Goal: Register for event/course

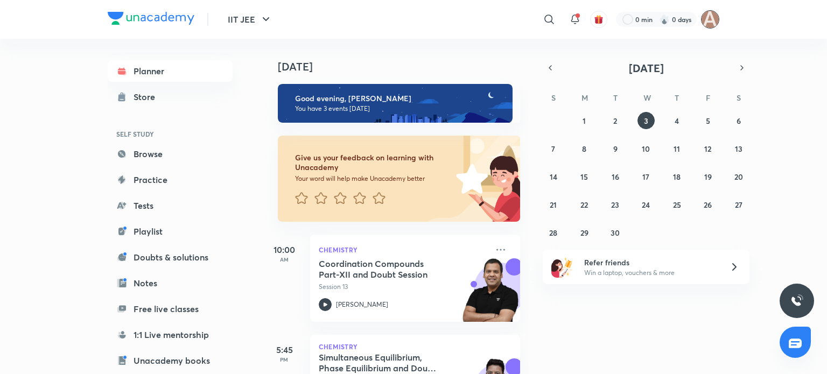
click at [709, 17] on img at bounding box center [710, 19] width 18 height 18
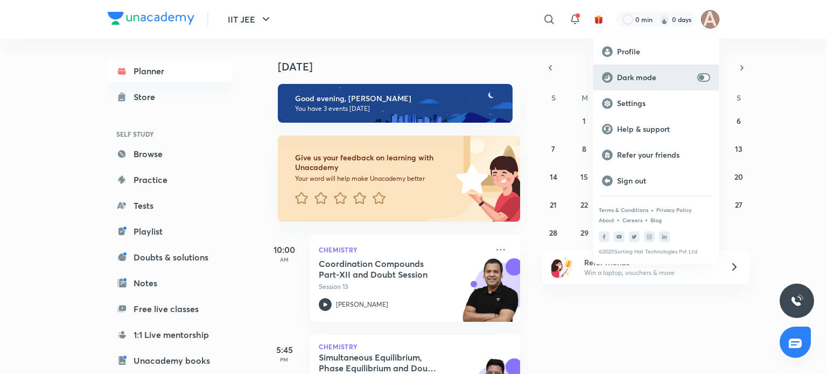
click at [674, 73] on p "Dark mode" at bounding box center [655, 78] width 76 height 10
checkbox input "true"
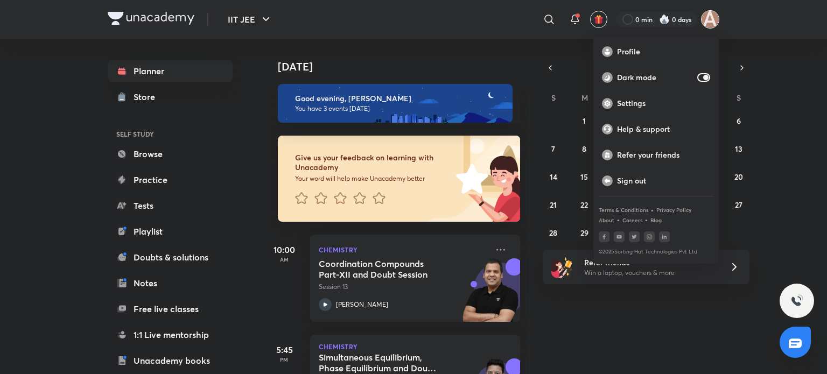
click at [219, 152] on div at bounding box center [413, 187] width 827 height 374
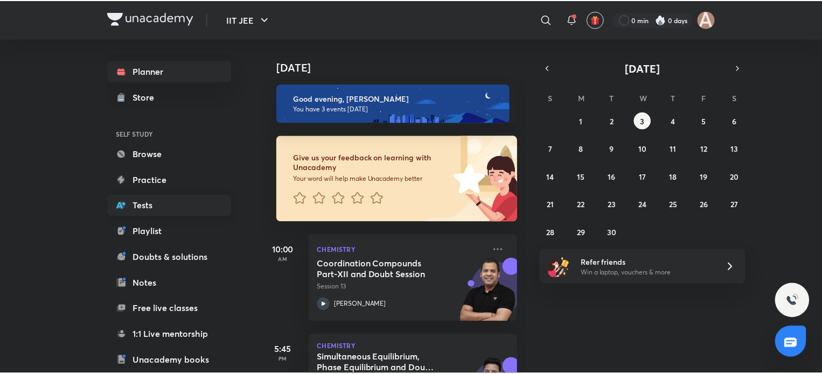
scroll to position [110, 0]
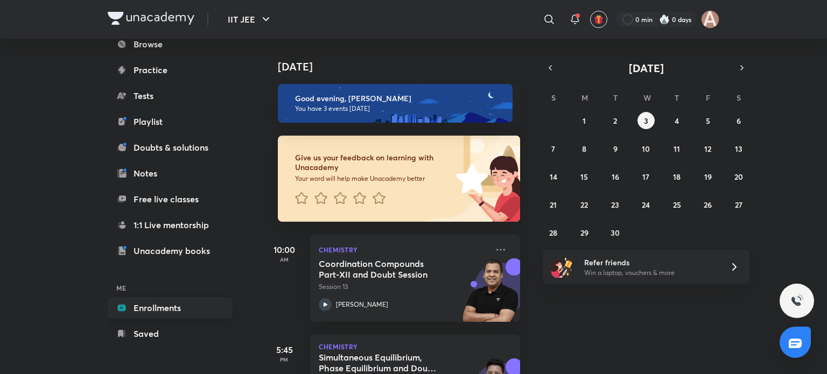
click at [166, 303] on link "Enrollments" at bounding box center [170, 308] width 125 height 22
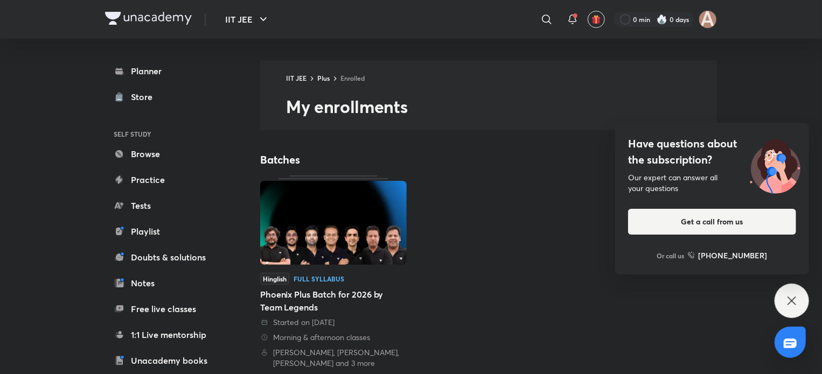
click at [349, 208] on img at bounding box center [333, 223] width 146 height 84
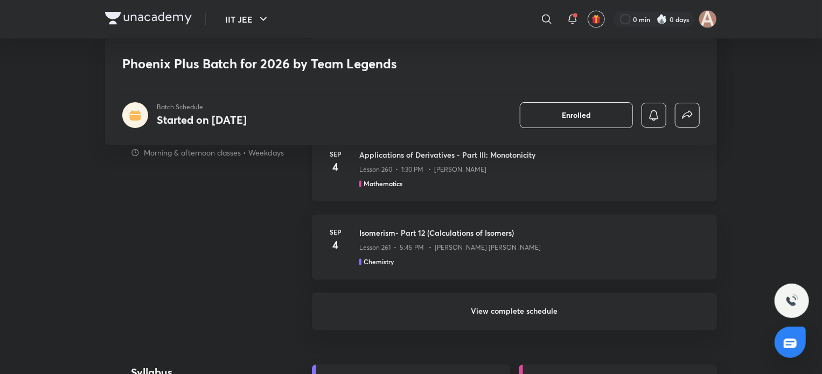
scroll to position [954, 0]
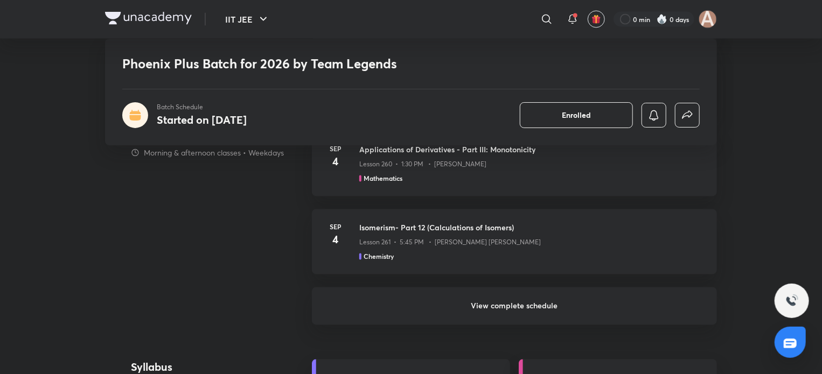
click at [482, 300] on h6 "View complete schedule" at bounding box center [514, 307] width 405 height 38
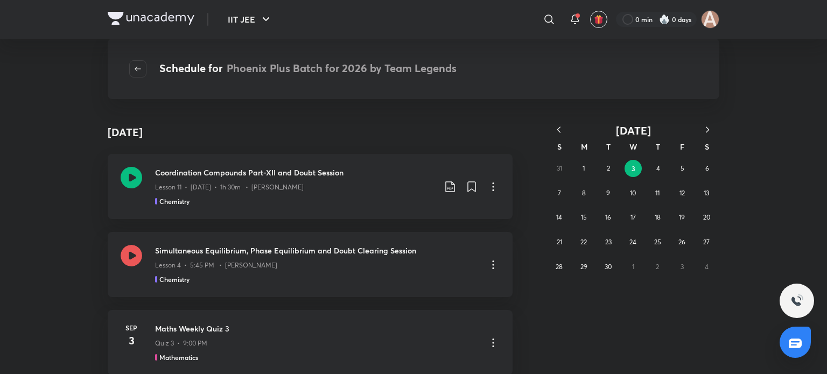
click at [560, 134] on icon "button" at bounding box center [559, 129] width 11 height 11
click at [603, 193] on button "10" at bounding box center [608, 193] width 17 height 17
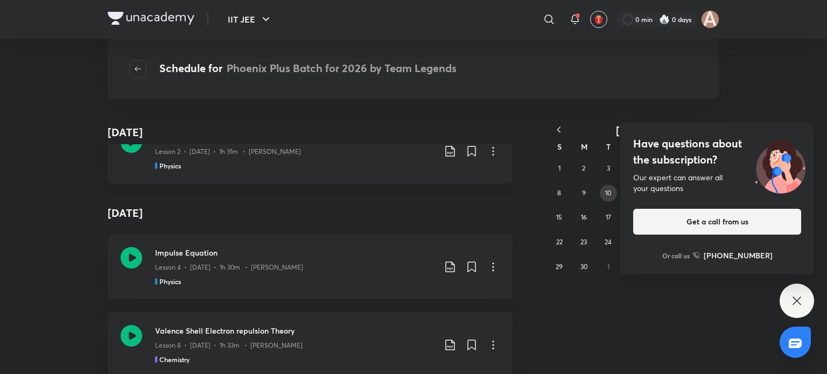
scroll to position [6662, 0]
click at [804, 297] on div "Have questions about the subscription? Our expert can answer all your questions…" at bounding box center [797, 301] width 34 height 34
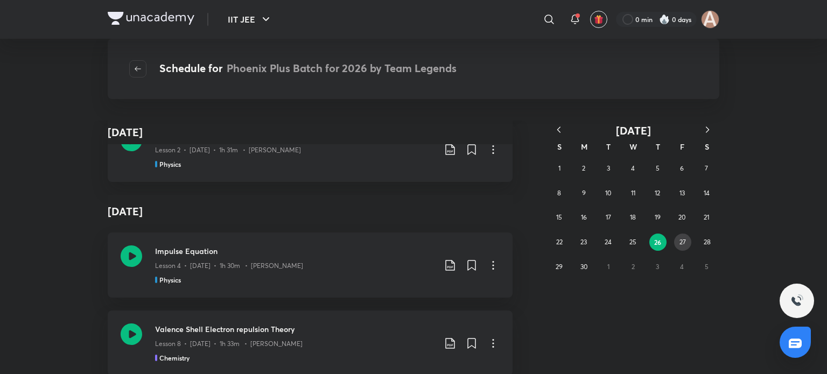
click at [690, 239] on button "27" at bounding box center [682, 242] width 17 height 17
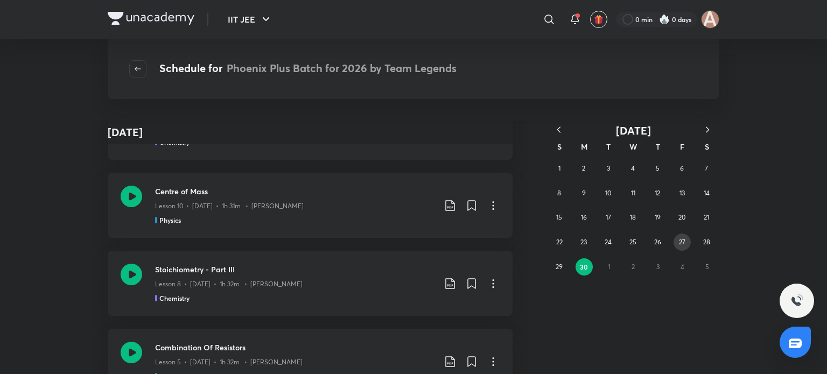
scroll to position [1072, 0]
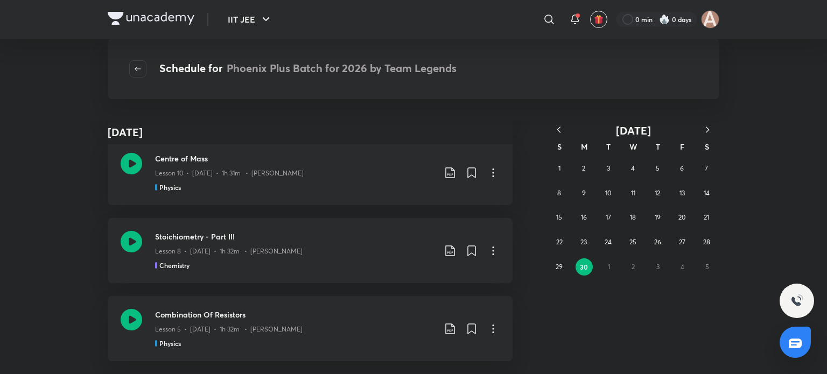
click at [704, 129] on icon "button" at bounding box center [707, 129] width 11 height 11
click at [609, 164] on abbr "1" at bounding box center [609, 168] width 2 height 8
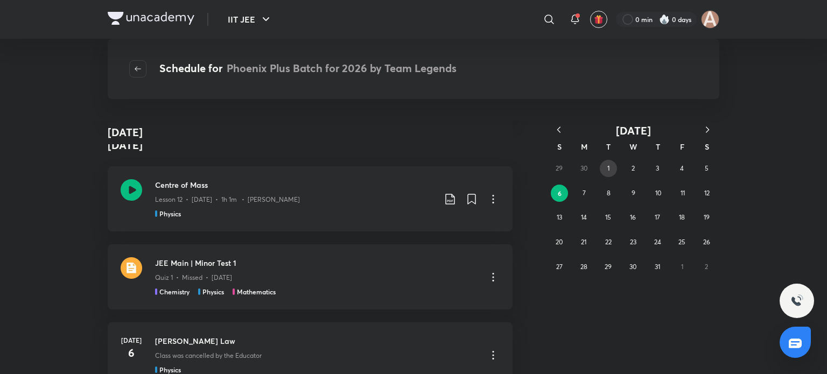
scroll to position [1148, 0]
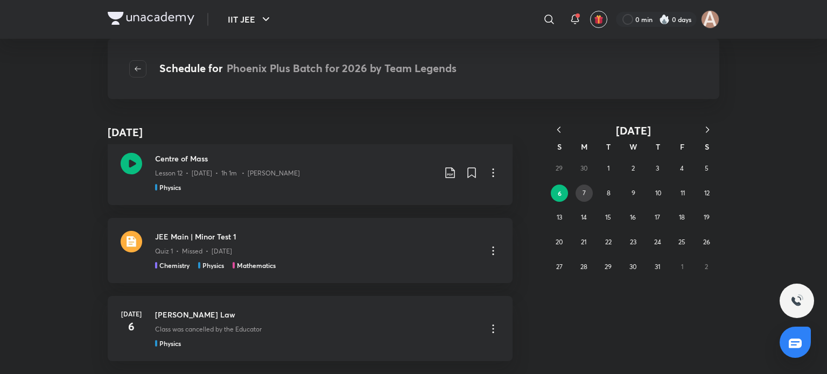
click at [583, 192] on abbr "7" at bounding box center [584, 193] width 3 height 8
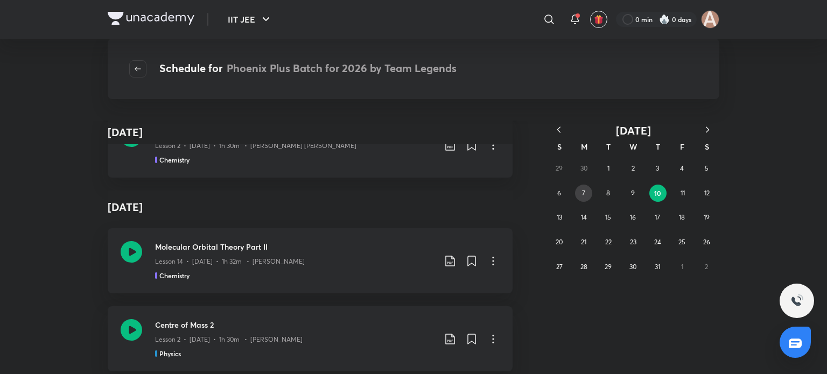
scroll to position [1109, 0]
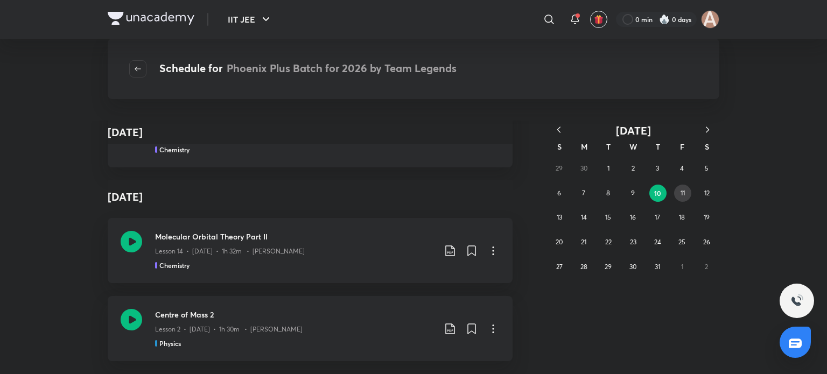
click at [689, 193] on button "11" at bounding box center [682, 193] width 17 height 17
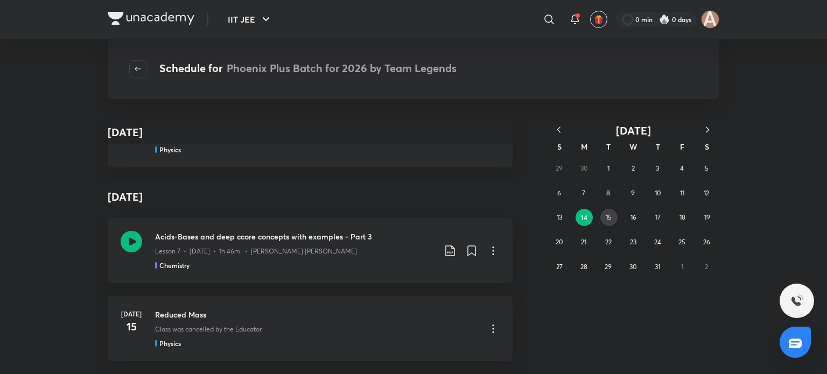
click at [609, 223] on button "15" at bounding box center [608, 217] width 17 height 17
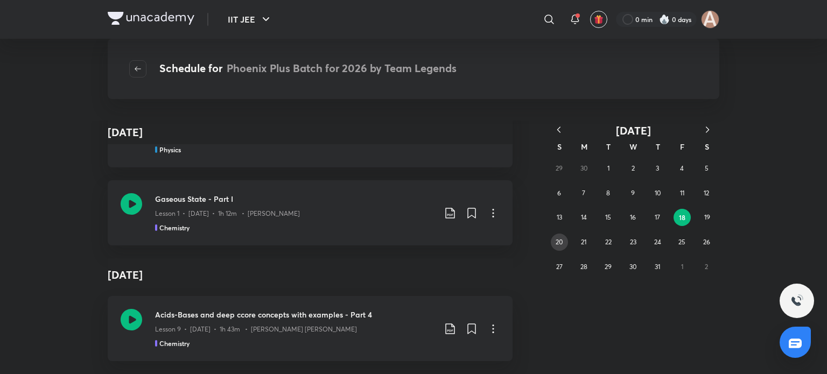
click at [554, 245] on button "20" at bounding box center [559, 242] width 17 height 17
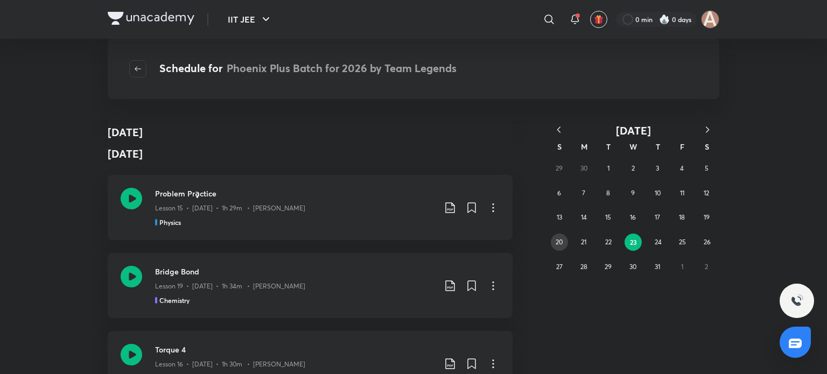
scroll to position [1072, 0]
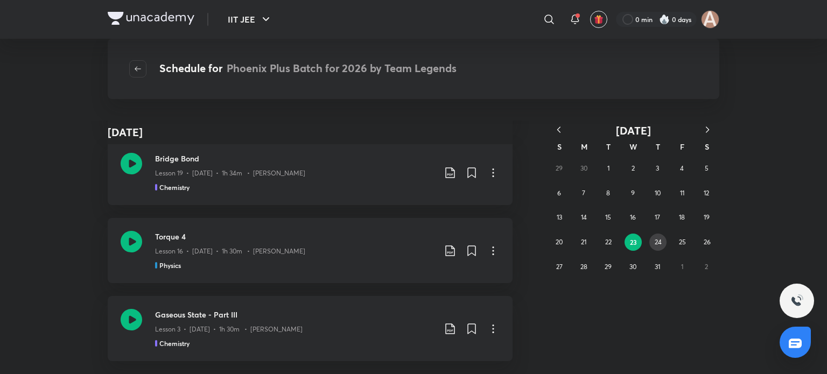
click at [653, 240] on button "24" at bounding box center [657, 242] width 17 height 17
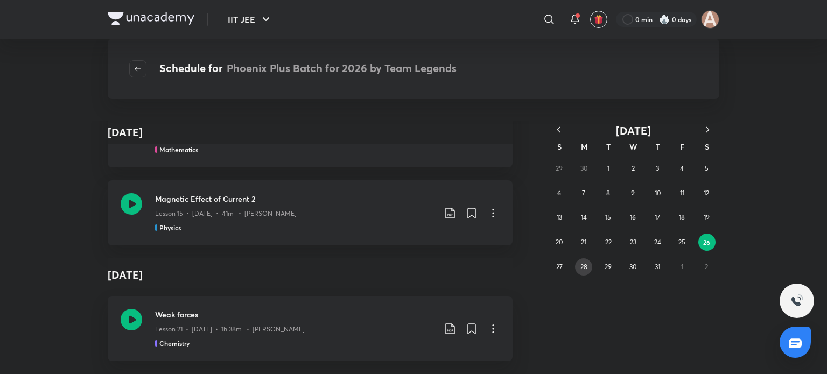
click at [588, 263] on button "28" at bounding box center [583, 267] width 17 height 17
click at [654, 264] on button "31" at bounding box center [657, 267] width 17 height 17
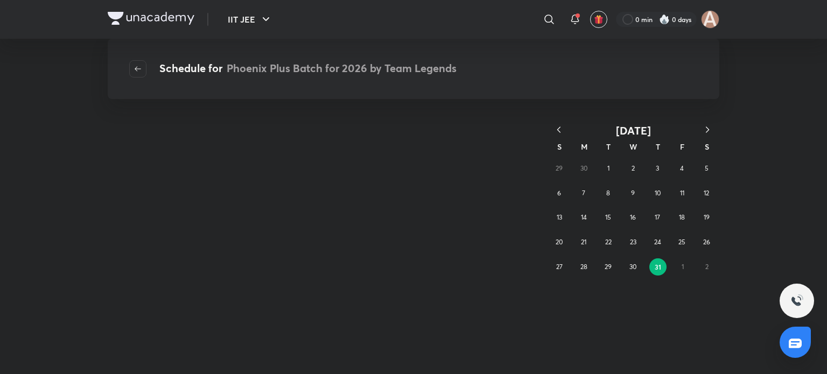
scroll to position [0, 0]
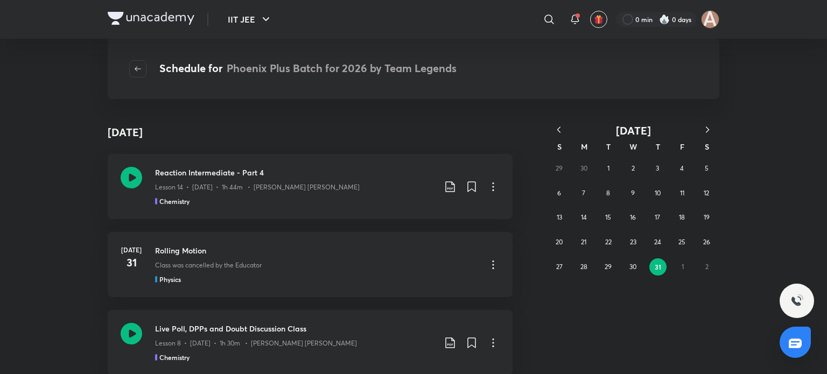
click at [708, 125] on icon "button" at bounding box center [707, 129] width 11 height 11
click at [684, 160] on button "1" at bounding box center [682, 168] width 17 height 17
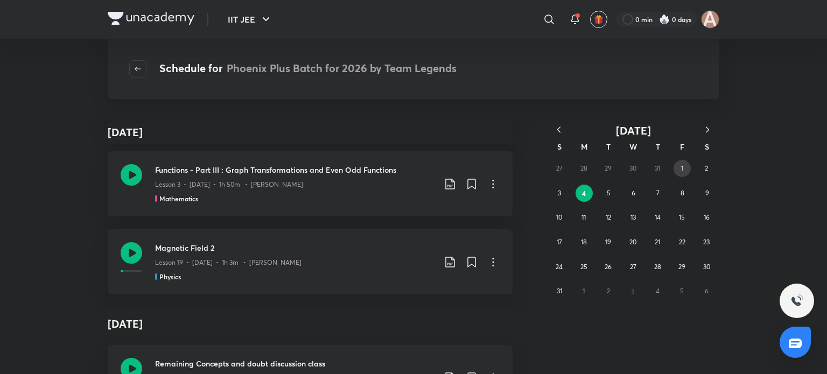
scroll to position [1121, 0]
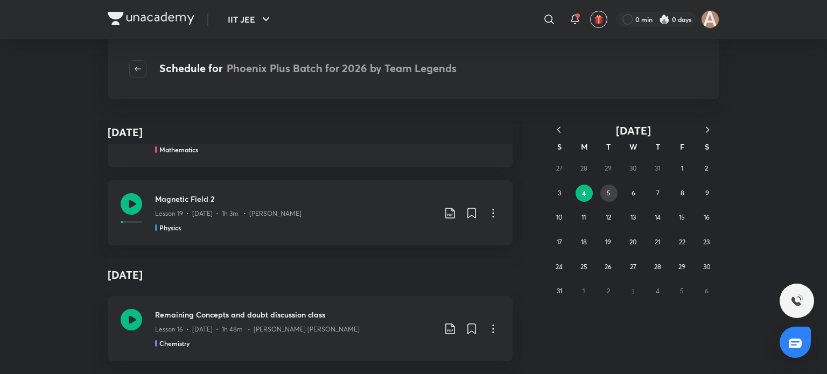
click at [615, 191] on button "5" at bounding box center [608, 193] width 17 height 17
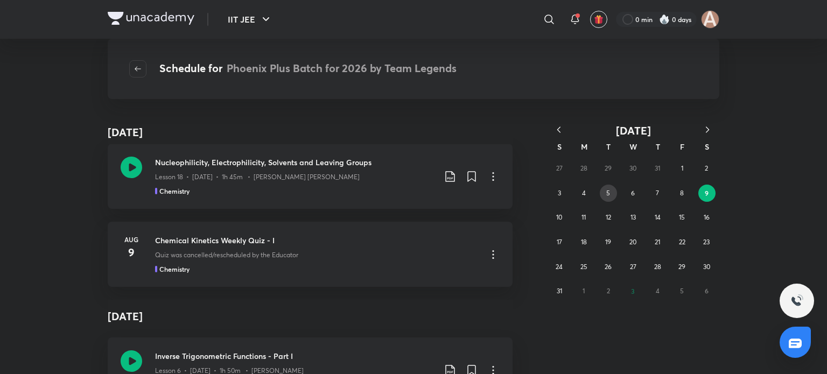
scroll to position [1159, 0]
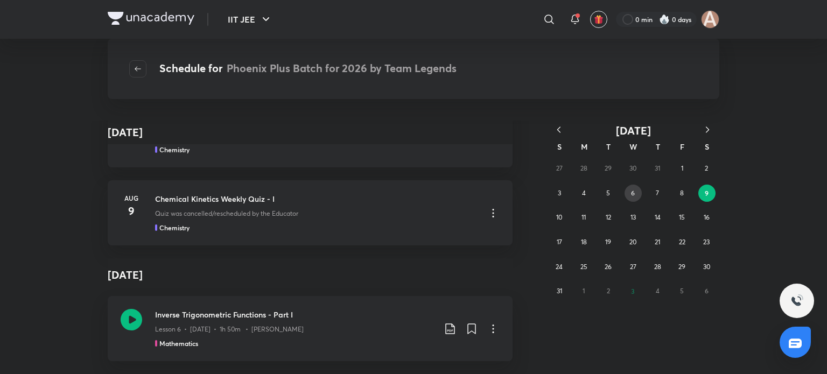
click at [633, 192] on abbr "6" at bounding box center [633, 193] width 4 height 8
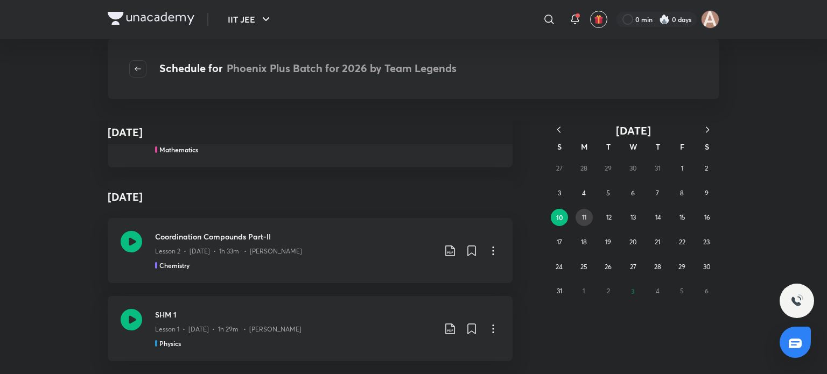
click at [583, 219] on abbr "11" at bounding box center [584, 217] width 4 height 8
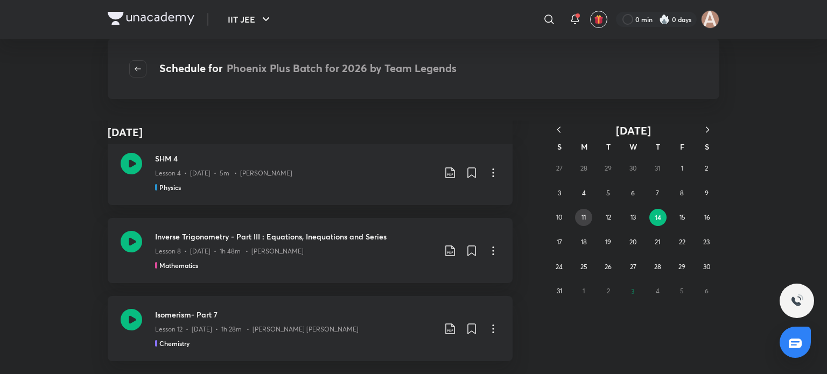
scroll to position [1072, 0]
click at [679, 216] on button "15" at bounding box center [682, 217] width 17 height 17
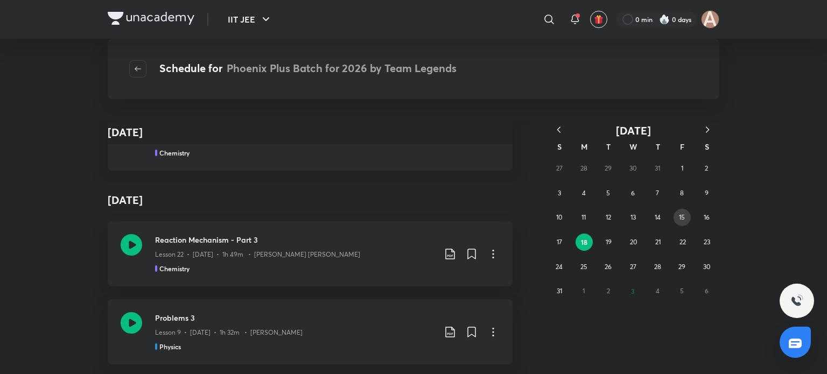
scroll to position [1109, 0]
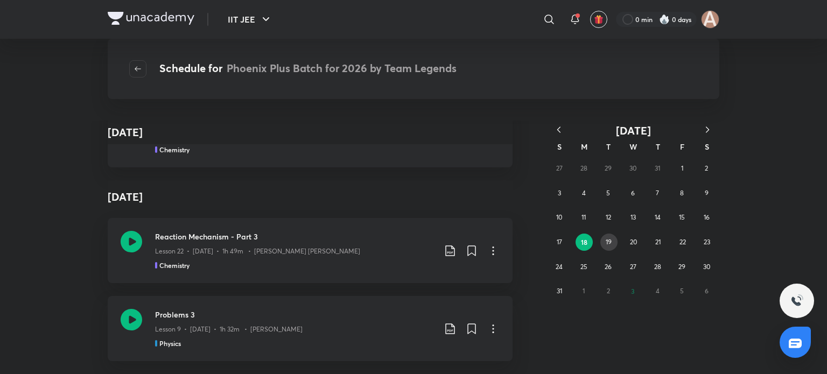
click at [614, 242] on button "19" at bounding box center [608, 242] width 17 height 17
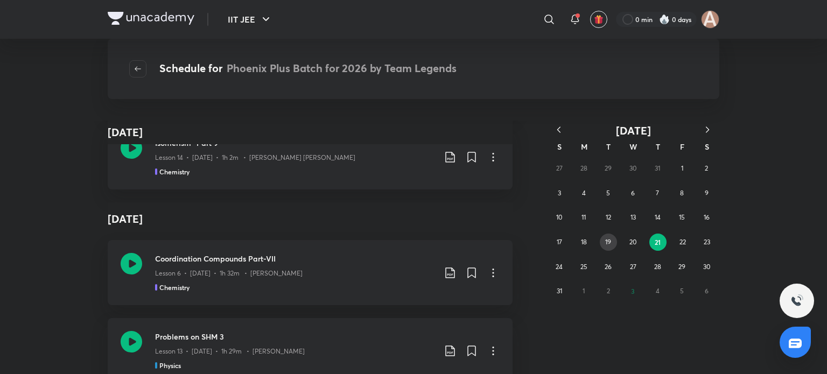
scroll to position [1072, 0]
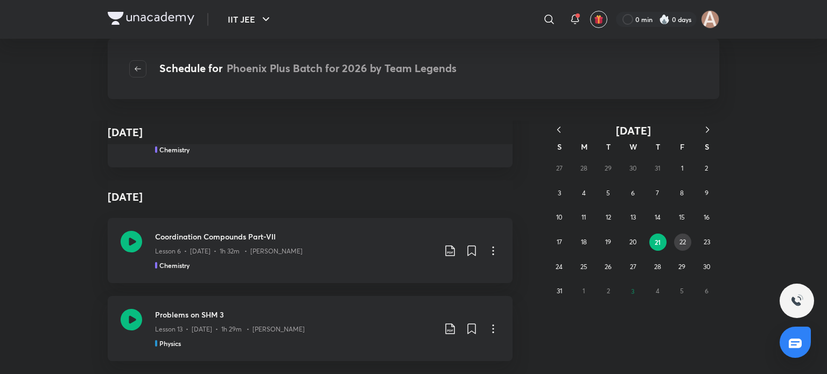
click at [685, 241] on abbr "22" at bounding box center [683, 242] width 6 height 8
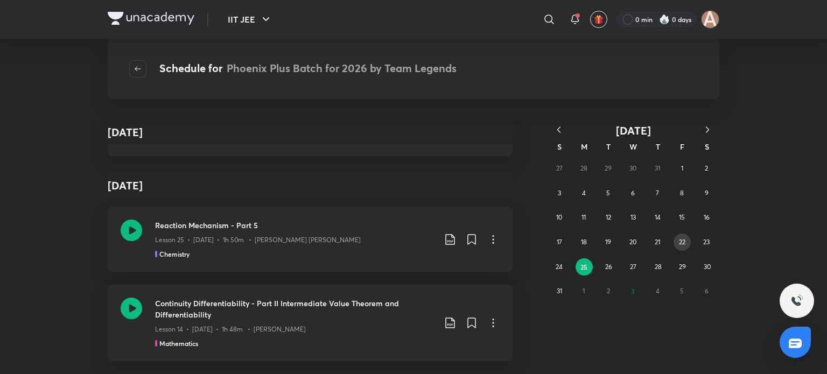
scroll to position [1121, 0]
click at [610, 268] on abbr "26" at bounding box center [608, 267] width 7 height 8
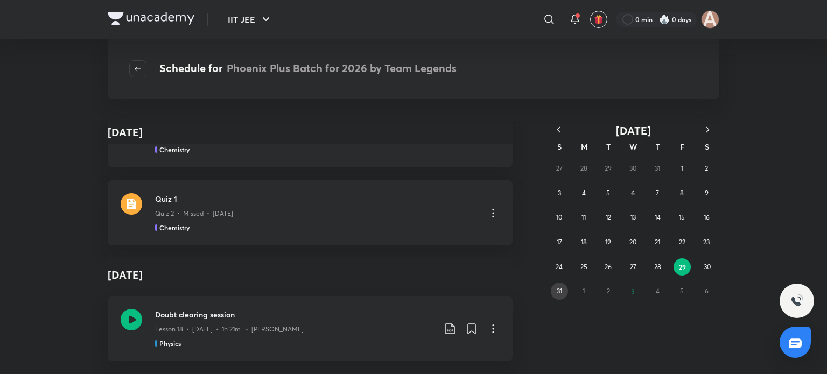
click at [557, 288] on abbr "31" at bounding box center [559, 291] width 5 height 8
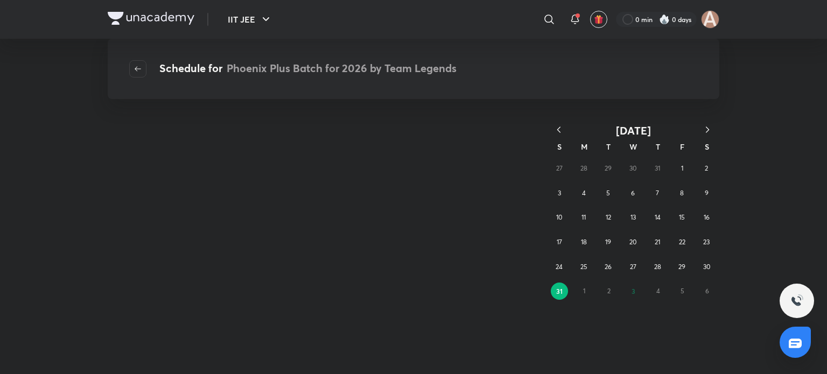
scroll to position [0, 0]
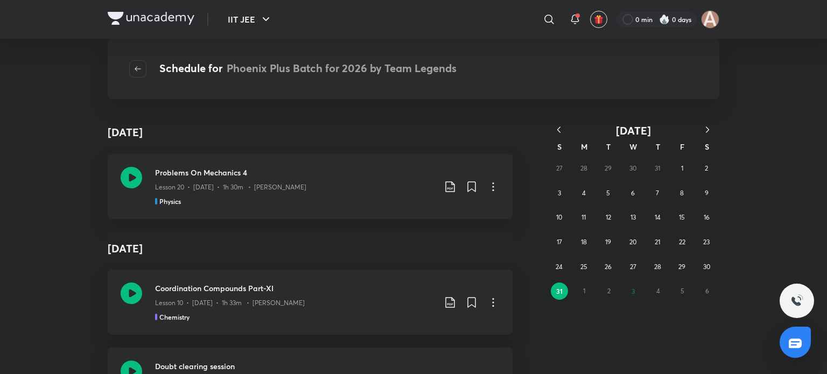
click at [581, 287] on div "27 28 29 30 31 1 2 3 4 5 6 7 8 9 10 11 12 13 14 15 16 17 18 19 20 21 22 23 24 2…" at bounding box center [633, 230] width 172 height 148
click at [710, 129] on icon "button" at bounding box center [707, 129] width 11 height 11
click at [582, 169] on button "1" at bounding box center [584, 168] width 17 height 17
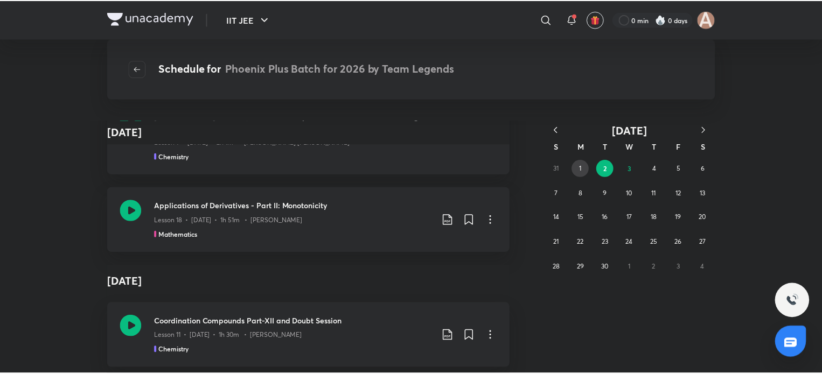
scroll to position [407, 0]
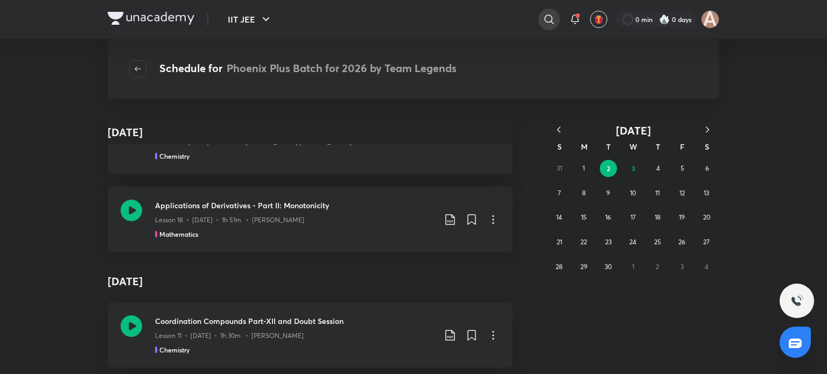
click at [549, 26] on div at bounding box center [550, 20] width 22 height 22
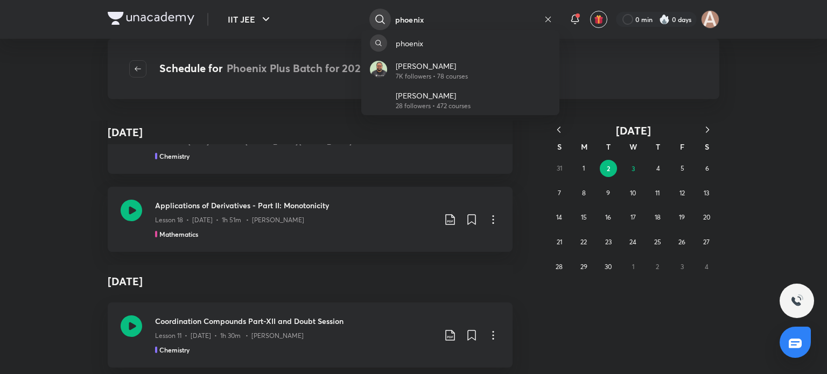
type input "phoenix"
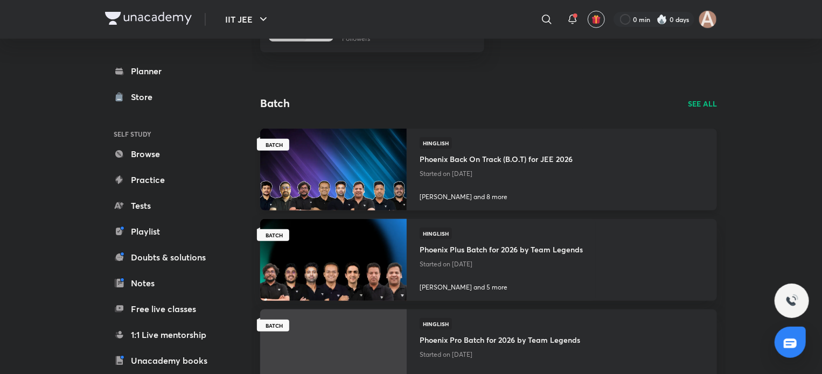
scroll to position [187, 0]
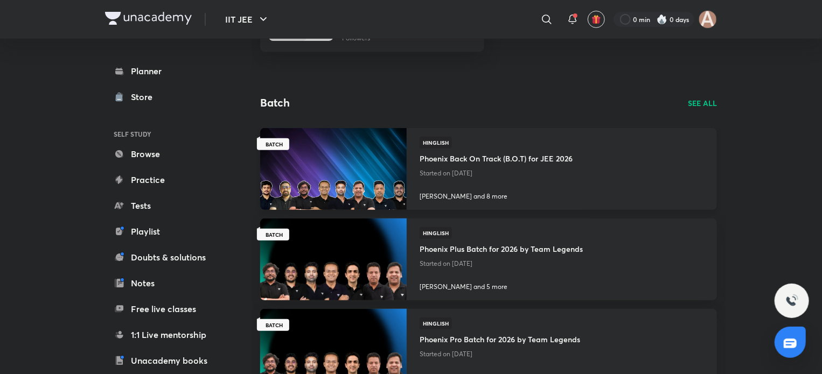
click at [351, 146] on img at bounding box center [333, 168] width 149 height 83
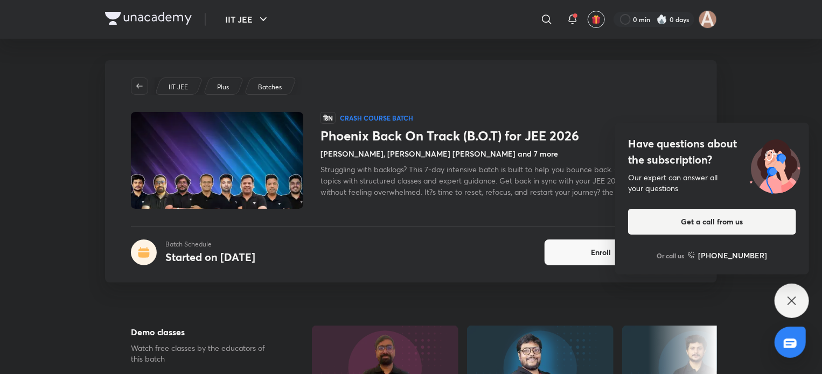
click at [804, 301] on div "Have questions about the subscription? Our expert can answer all your questions…" at bounding box center [791, 301] width 34 height 34
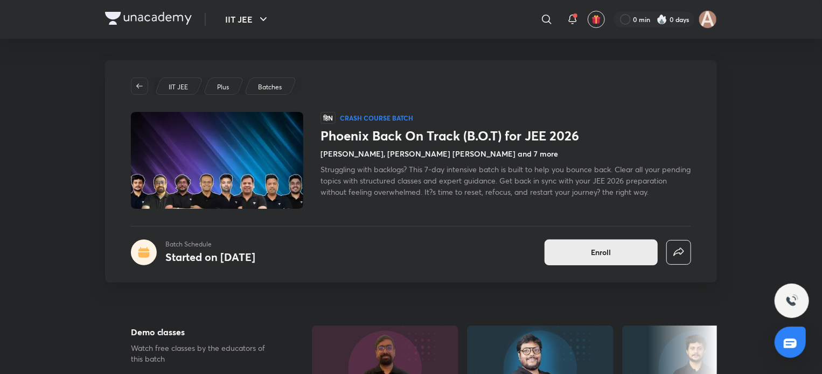
click at [604, 243] on button "Enroll" at bounding box center [600, 253] width 113 height 26
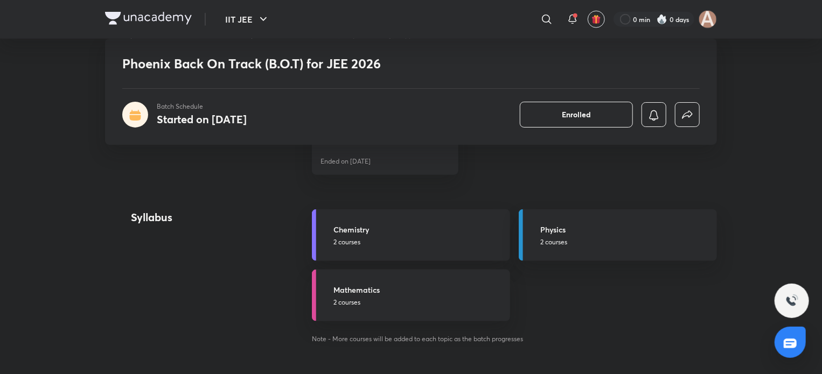
scroll to position [557, 0]
click at [429, 246] on link "Chemistry 2 courses" at bounding box center [411, 235] width 198 height 52
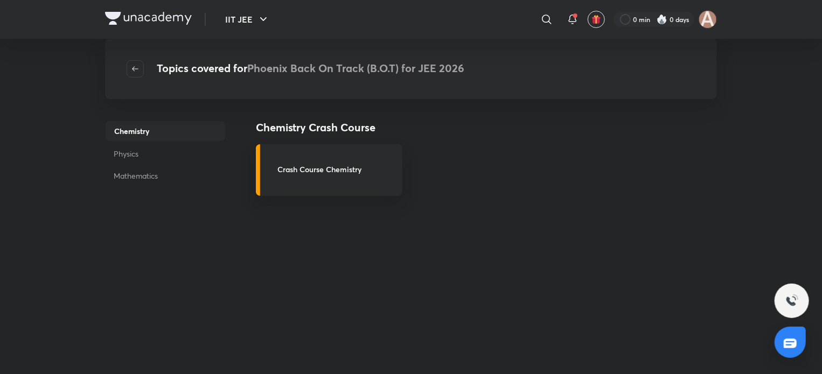
click at [131, 144] on p "Physics" at bounding box center [165, 154] width 121 height 20
click at [131, 151] on p "Physics" at bounding box center [165, 153] width 121 height 21
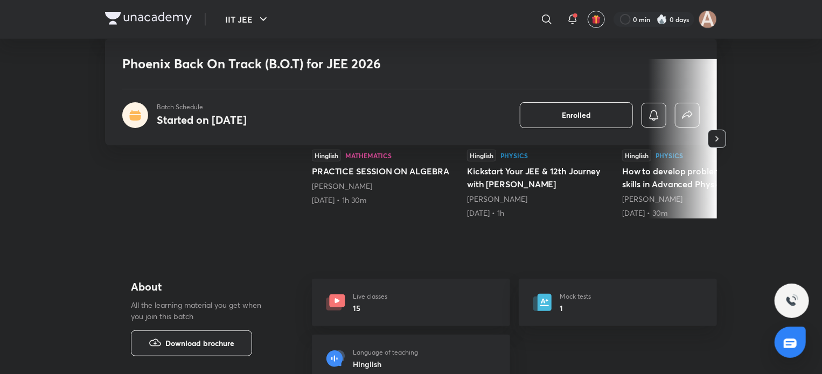
scroll to position [243, 0]
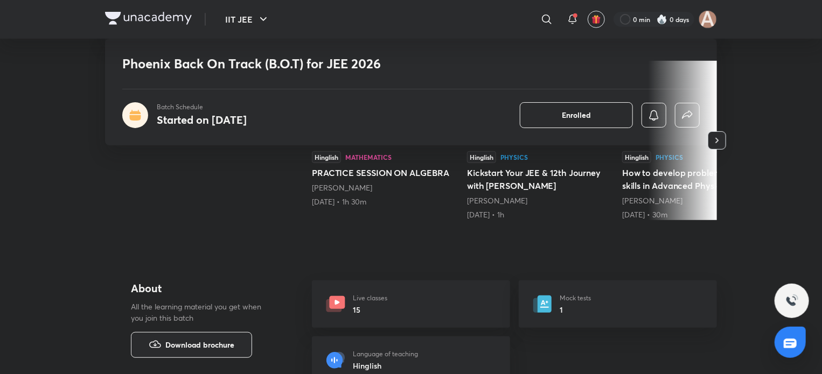
click at [430, 295] on div "Live classes 15" at bounding box center [411, 304] width 198 height 47
click at [374, 302] on p "Live classes" at bounding box center [370, 299] width 34 height 10
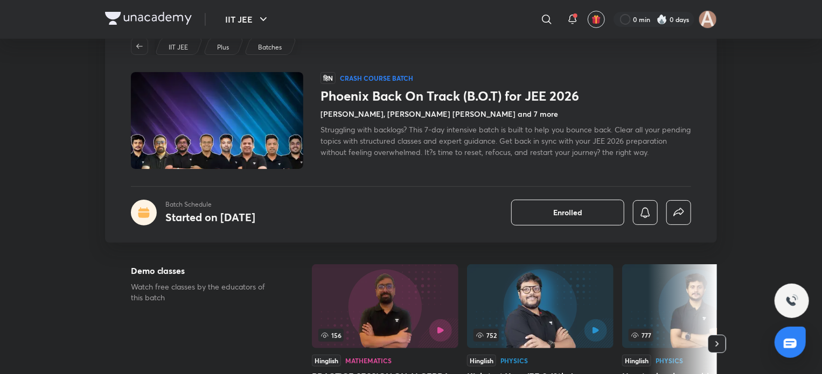
scroll to position [0, 0]
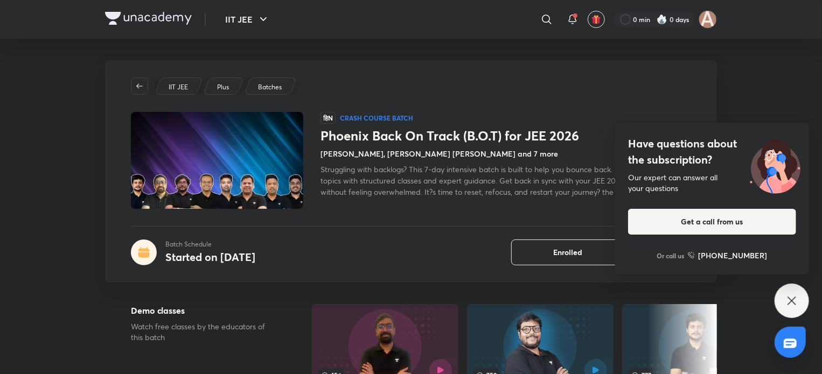
click at [780, 295] on div "Have questions about the subscription? Our expert can answer all your questions…" at bounding box center [791, 301] width 34 height 34
